Goal: Task Accomplishment & Management: Manage account settings

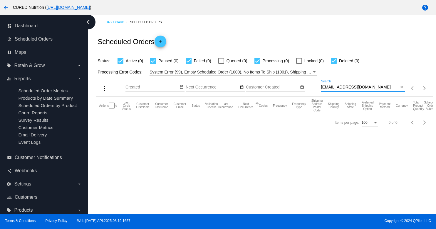
click at [342, 88] on input "[EMAIL_ADDRESS][DOMAIN_NAME]" at bounding box center [360, 87] width 78 height 5
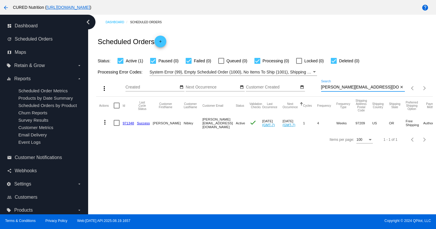
type input "[PERSON_NAME][EMAIL_ADDRESS][DOMAIN_NAME]"
click at [127, 123] on link "971348" at bounding box center [127, 123] width 11 height 4
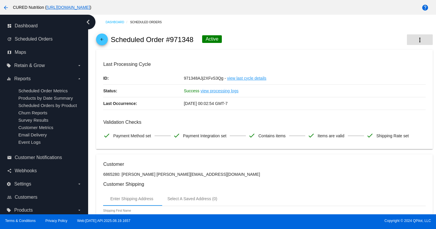
click at [415, 43] on button "more_vert" at bounding box center [420, 39] width 26 height 11
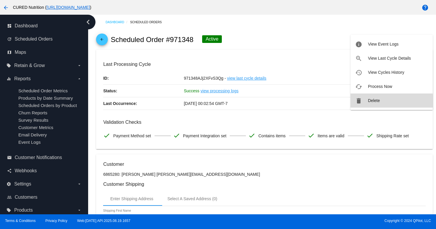
click at [371, 101] on span "Delete" at bounding box center [374, 100] width 12 height 5
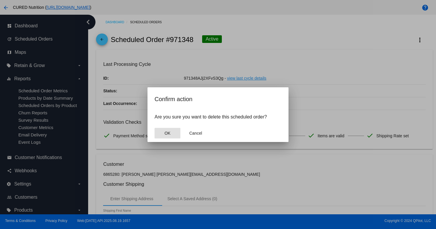
click at [166, 134] on span "OK" at bounding box center [167, 133] width 6 height 5
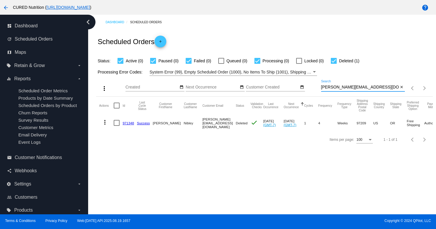
click at [337, 87] on input "[PERSON_NAME][EMAIL_ADDRESS][DOMAIN_NAME]" at bounding box center [360, 87] width 78 height 5
paste input "[PERSON_NAME][EMAIL_ADDRESS][PERSON_NAME]"
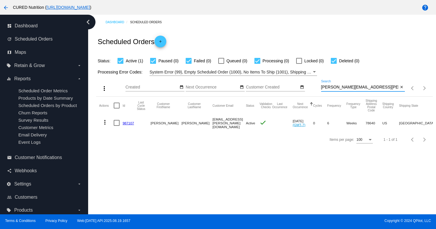
type input "[PERSON_NAME][EMAIL_ADDRESS][PERSON_NAME][DOMAIN_NAME]"
click at [124, 122] on link "987107" at bounding box center [127, 123] width 11 height 4
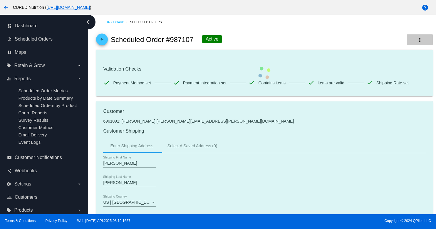
click at [413, 40] on button "more_vert" at bounding box center [420, 39] width 26 height 11
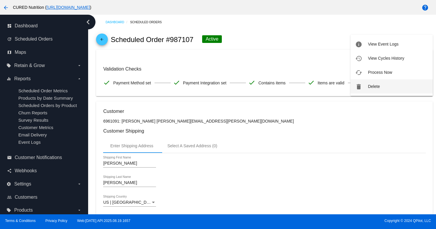
click at [376, 84] on span "Delete" at bounding box center [374, 86] width 12 height 5
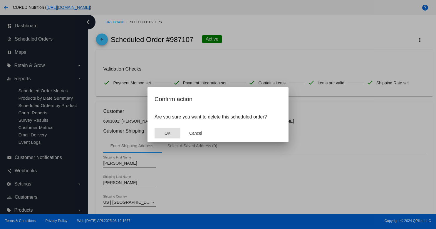
click at [168, 131] on span "OK" at bounding box center [167, 133] width 6 height 5
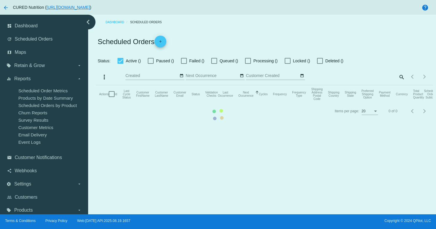
checkbox input "true"
